Goal: Task Accomplishment & Management: Use online tool/utility

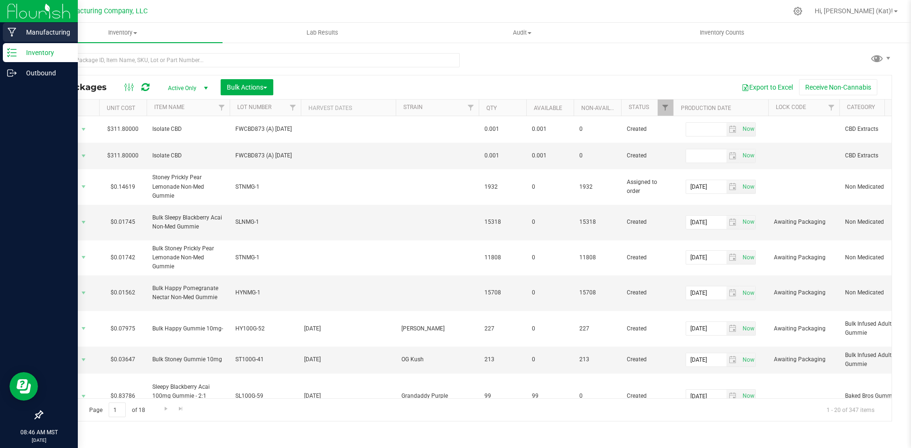
click at [11, 33] on icon at bounding box center [12, 32] width 9 height 9
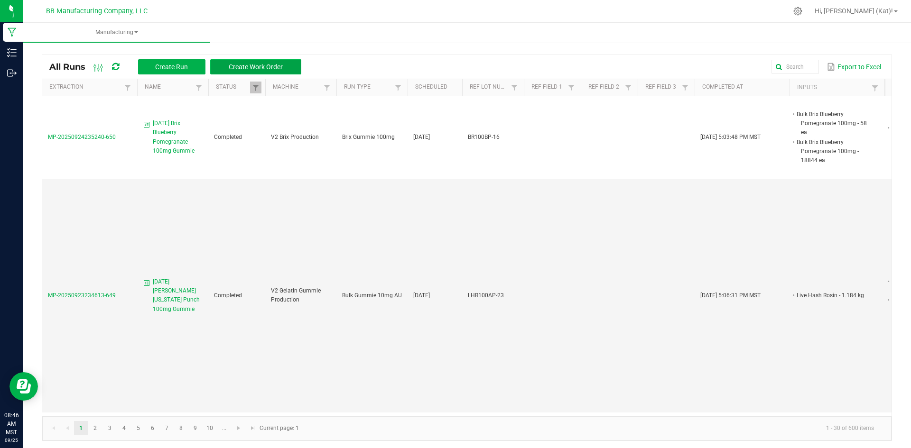
click at [299, 64] on button "Create Work Order" at bounding box center [255, 66] width 91 height 15
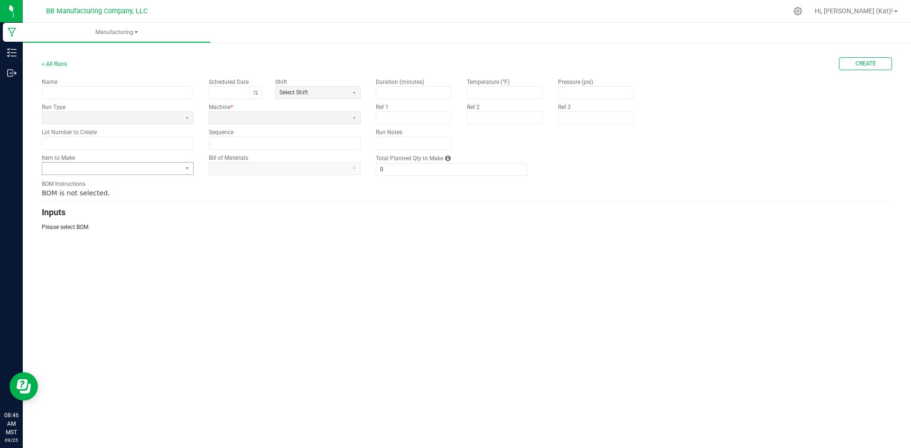
click at [185, 169] on button "Select" at bounding box center [187, 169] width 12 height 12
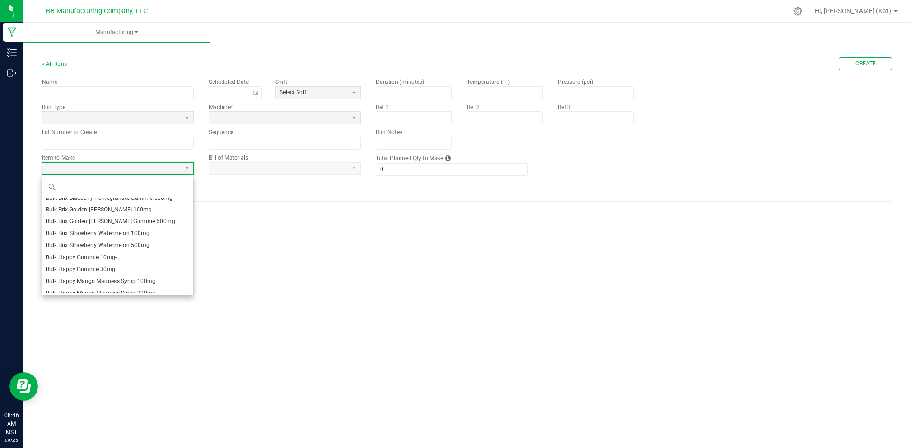
scroll to position [142, 0]
click at [96, 251] on span "Bulk Happy Gummie 10mg-" at bounding box center [81, 253] width 71 height 8
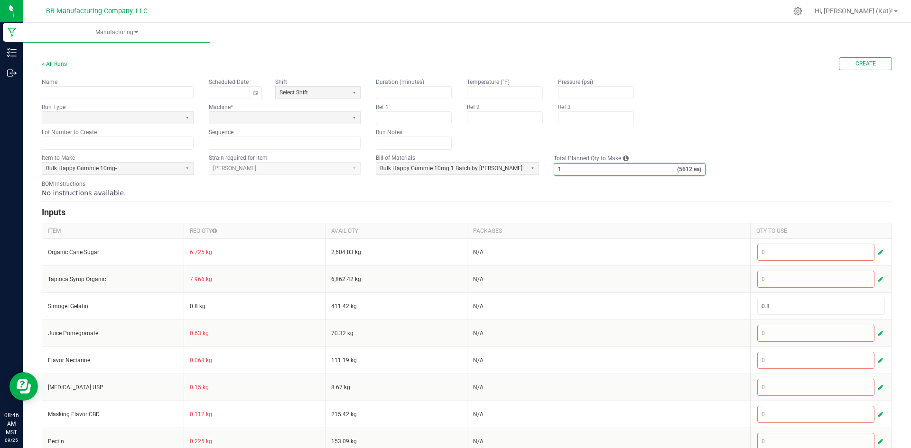
click at [571, 174] on input "1" at bounding box center [615, 170] width 123 height 12
type input "15"
